Goal: Task Accomplishment & Management: Use online tool/utility

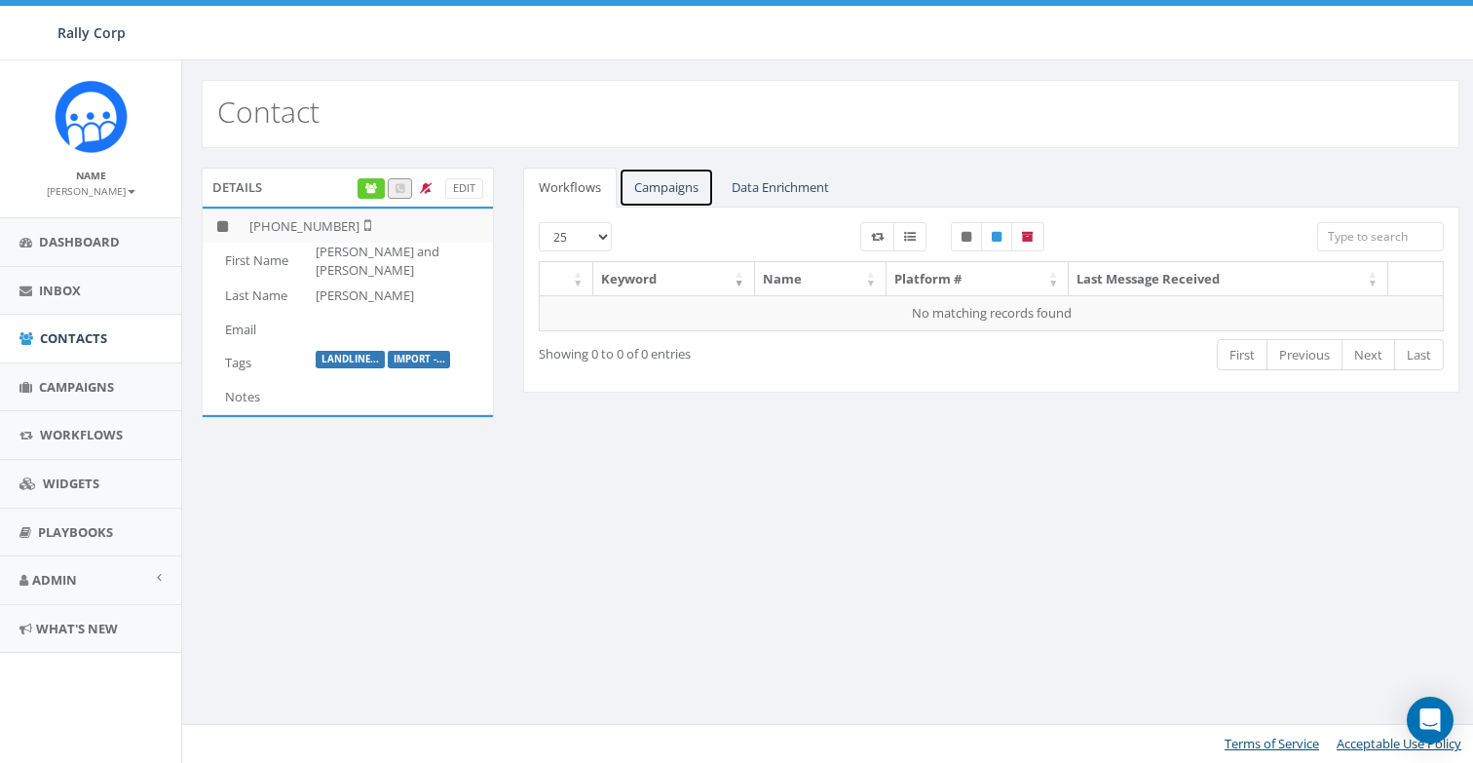
click at [652, 182] on link "Campaigns" at bounding box center [665, 188] width 95 height 40
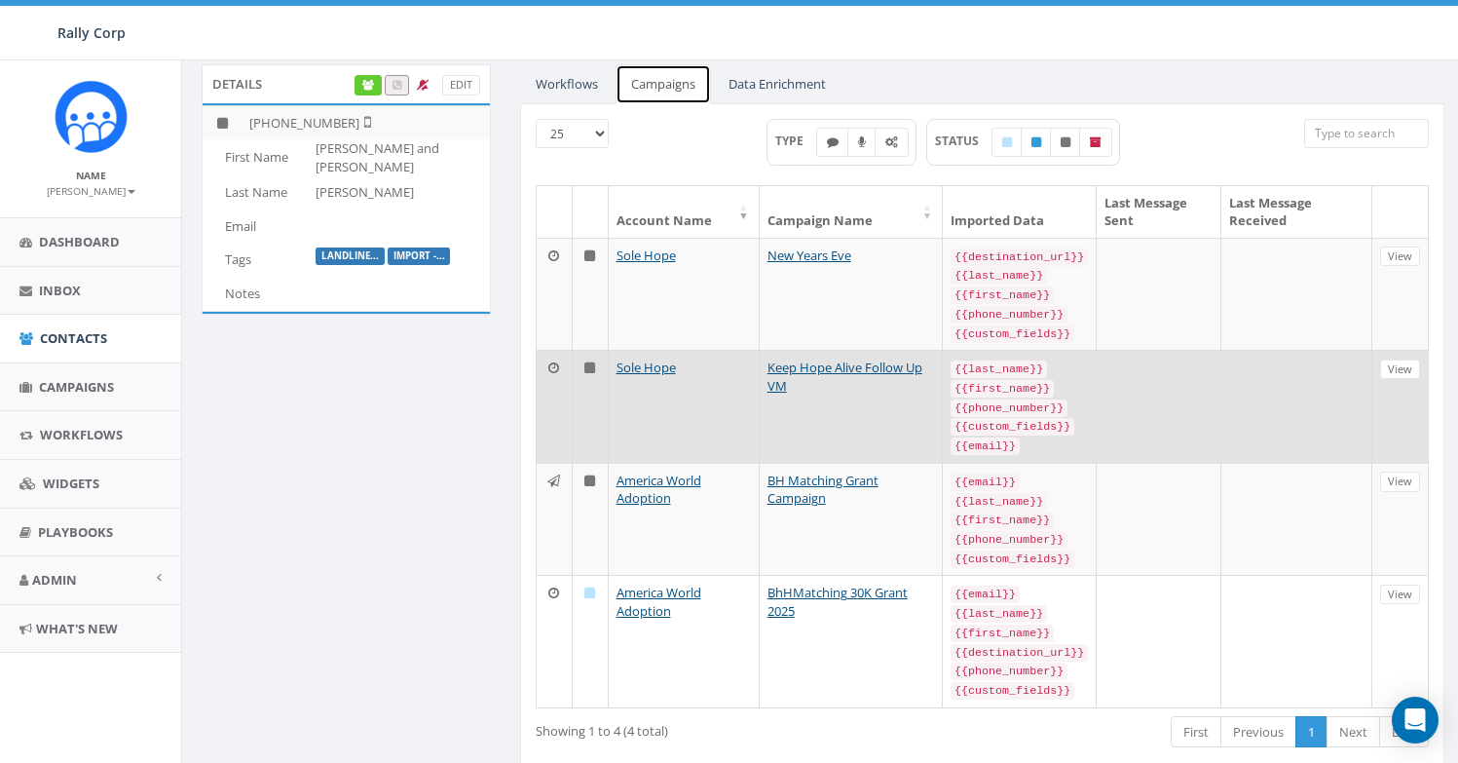
scroll to position [126, 0]
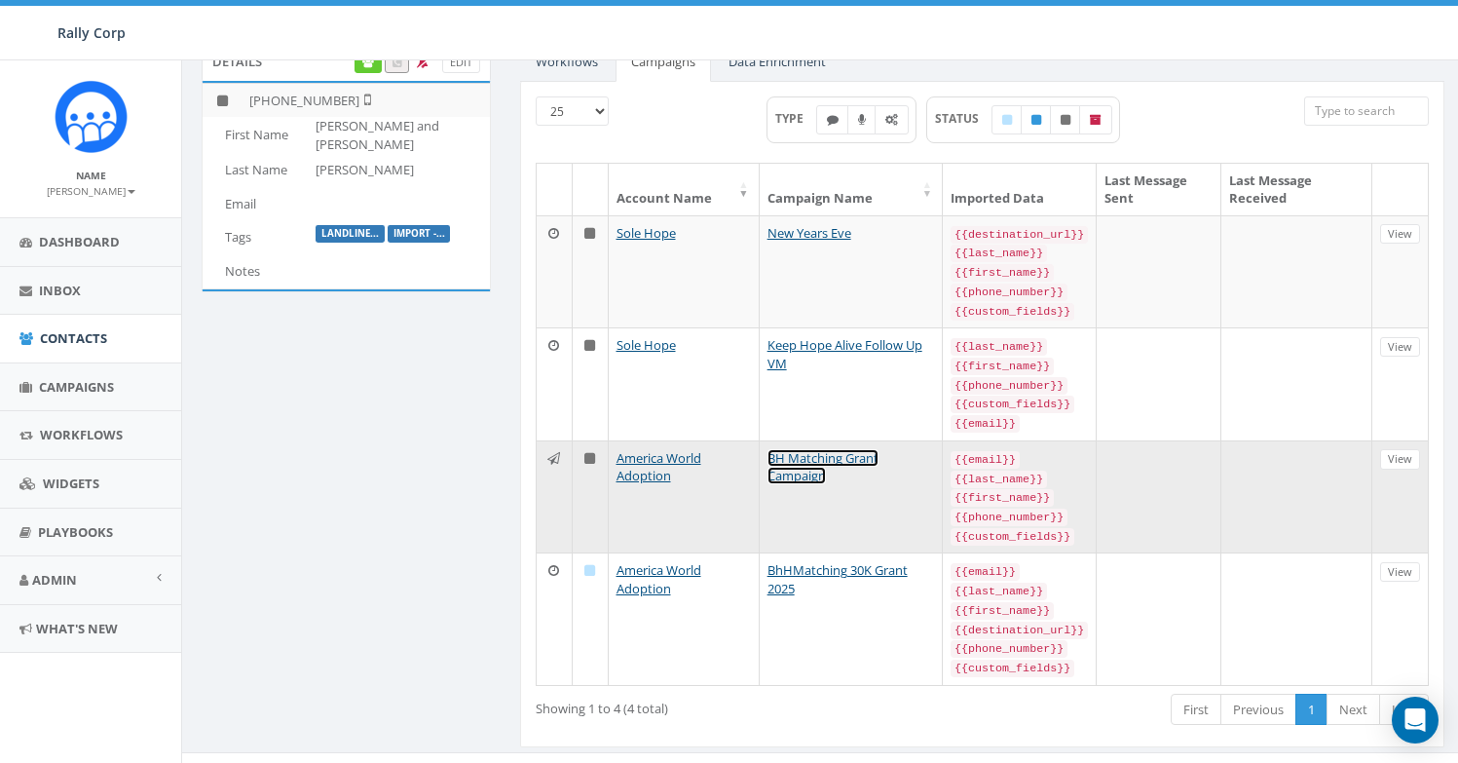
click at [806, 469] on link "BH Matching Grant Campaign" at bounding box center [822, 467] width 111 height 36
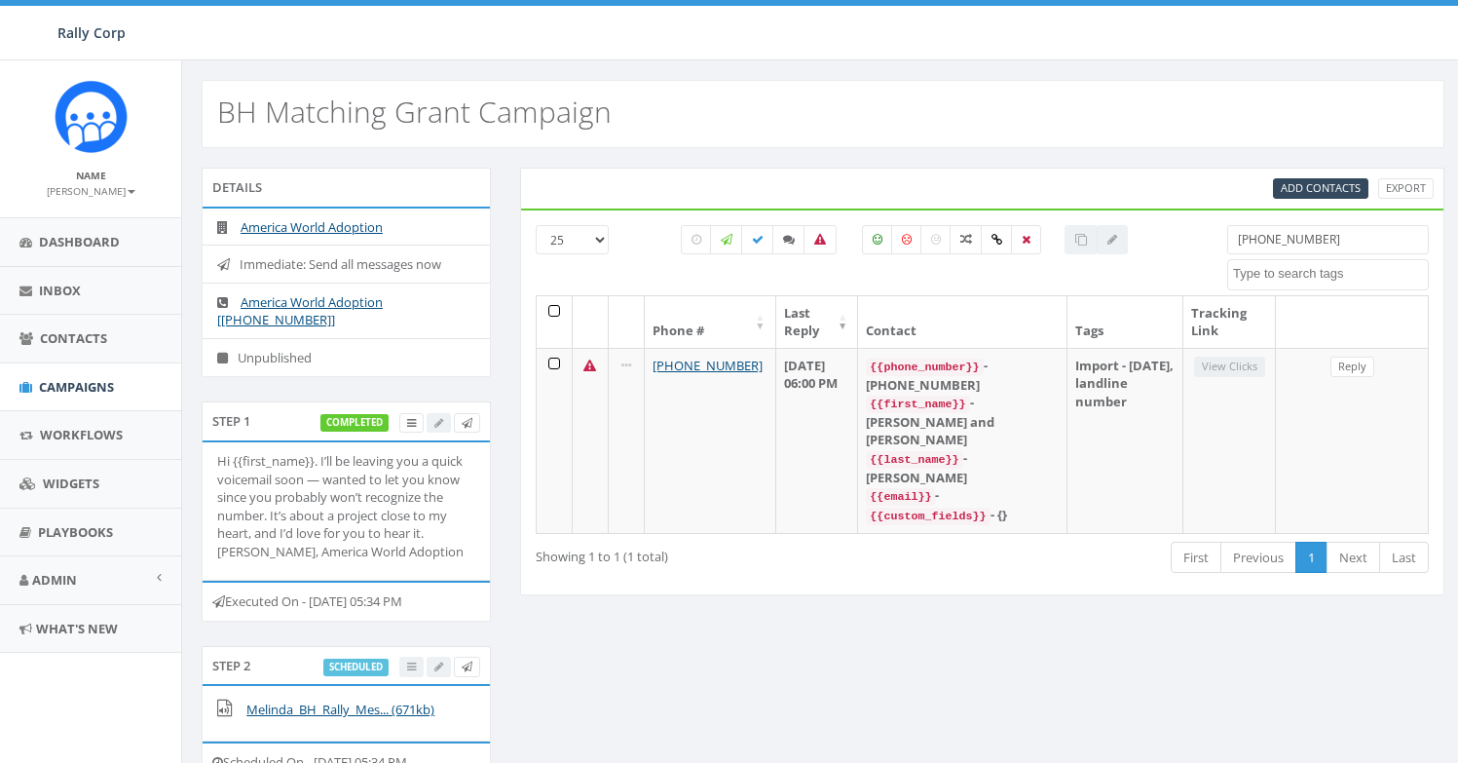
select select
click at [1282, 240] on input "[PHONE_NUMBER]" at bounding box center [1328, 239] width 202 height 29
paste input "7608072850"
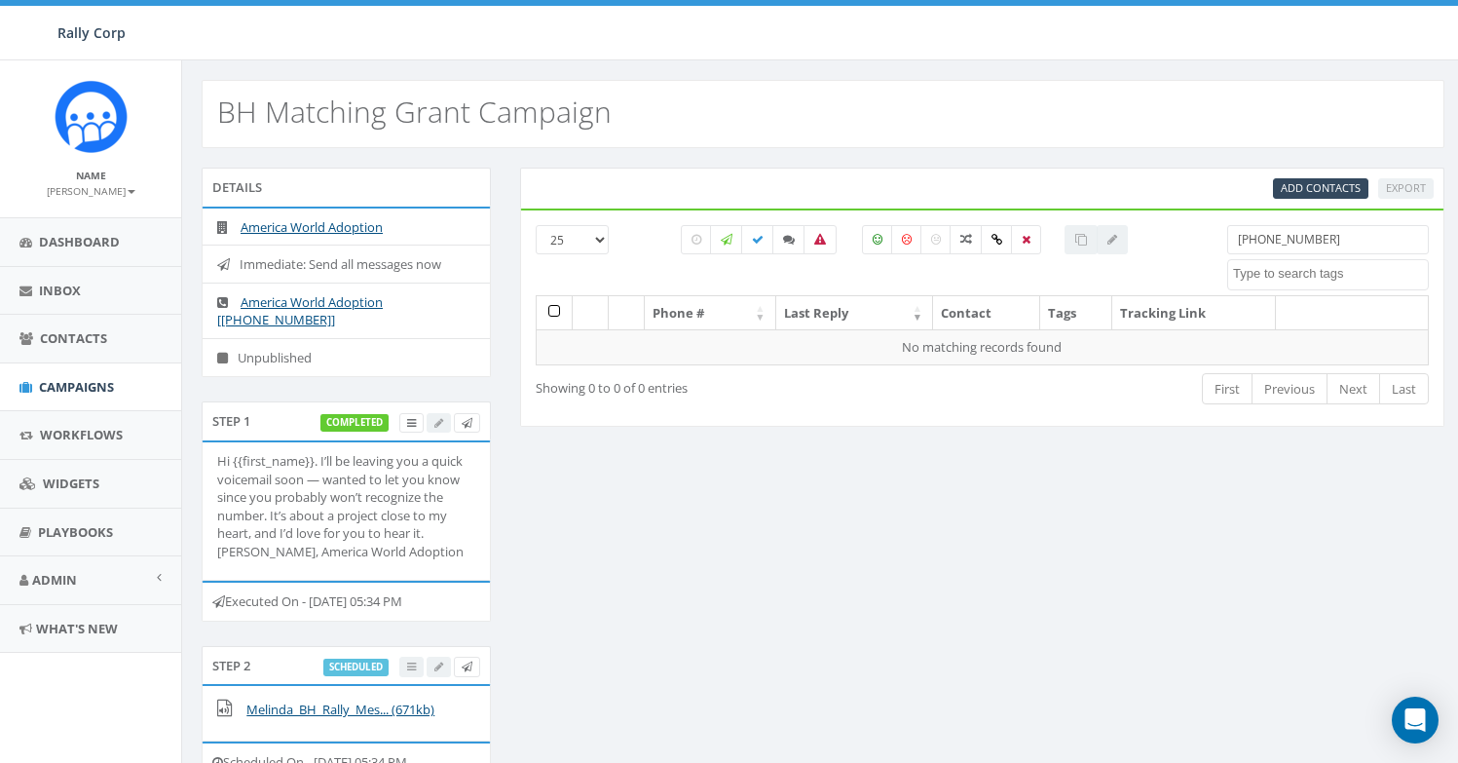
click at [1306, 242] on input "[PHONE_NUMBER]" at bounding box center [1328, 239] width 202 height 29
paste input "8663447473"
click at [1239, 236] on input "[PHONE_NUMBER]" at bounding box center [1328, 239] width 202 height 29
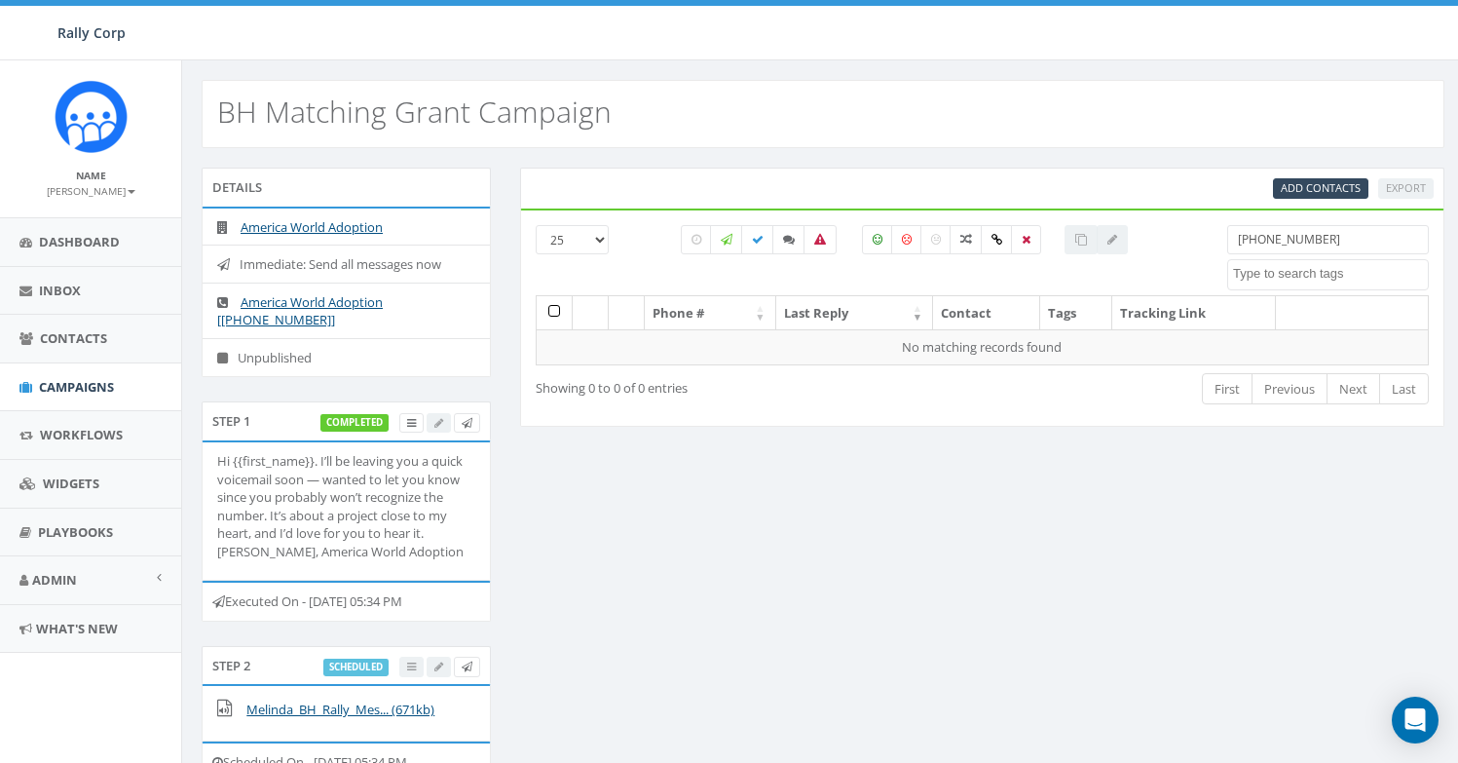
click at [1239, 236] on input "[PHONE_NUMBER]" at bounding box center [1328, 239] width 202 height 29
paste input "49796325"
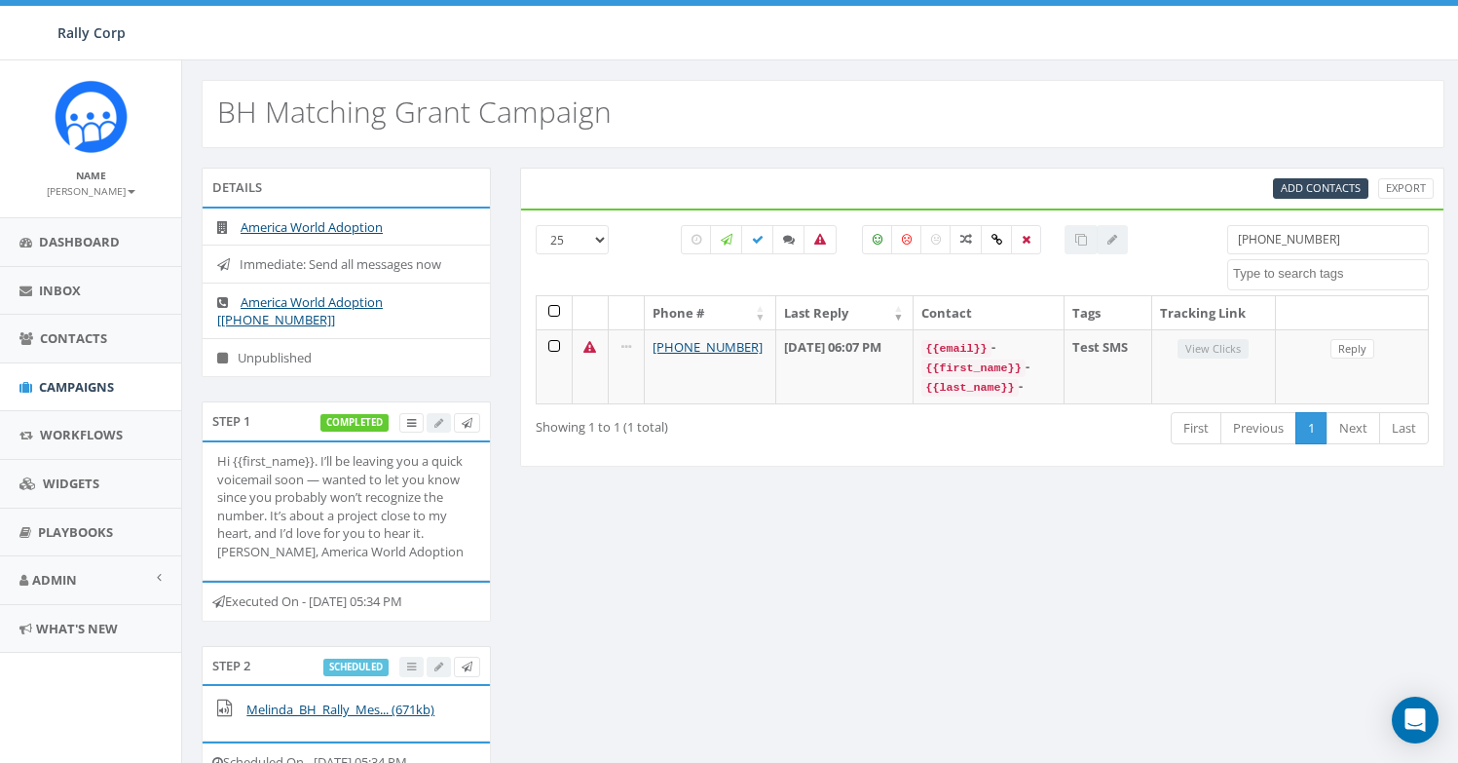
click at [1285, 246] on input "[PHONE_NUMBER]" at bounding box center [1328, 239] width 202 height 29
paste input "9899808911"
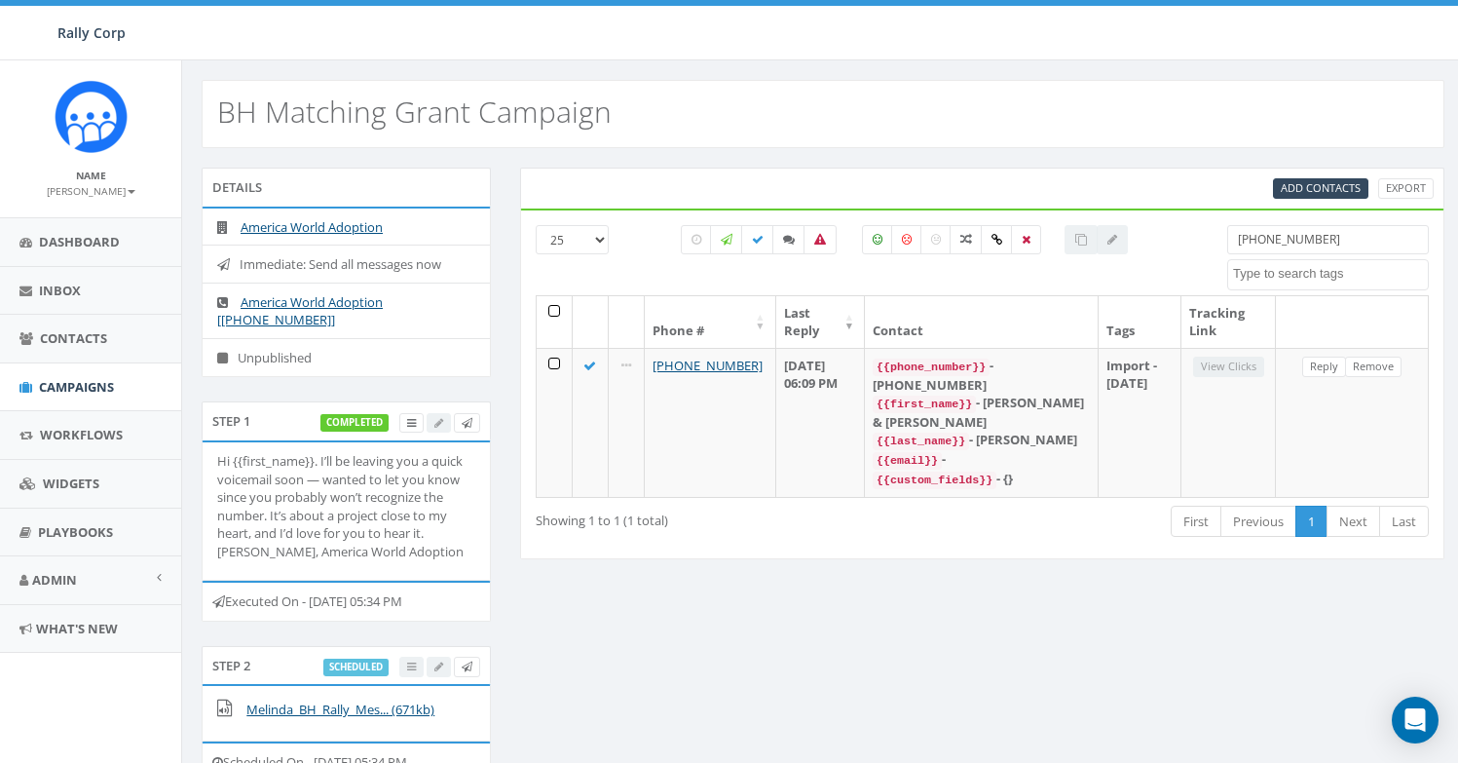
click at [1275, 246] on input "[PHONE_NUMBER]" at bounding box center [1328, 239] width 202 height 29
paste input "310291994"
type input "[PHONE_NUMBER]"
